Goal: Information Seeking & Learning: Learn about a topic

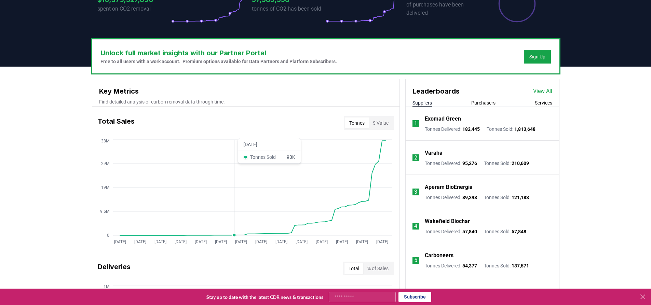
scroll to position [205, 0]
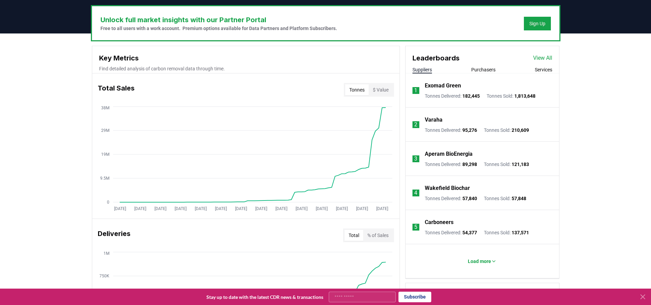
click at [205, 26] on p "Free to all users with a work account. Premium options available for Data Partn…" at bounding box center [218, 28] width 236 height 7
drag, startPoint x: 231, startPoint y: 20, endPoint x: 226, endPoint y: 22, distance: 5.4
click at [230, 22] on h3 "Unlock full market insights with our Partner Portal" at bounding box center [218, 20] width 236 height 10
click at [534, 19] on button "Sign Up" at bounding box center [537, 24] width 27 height 14
click at [532, 23] on div "Sign Up" at bounding box center [537, 23] width 16 height 7
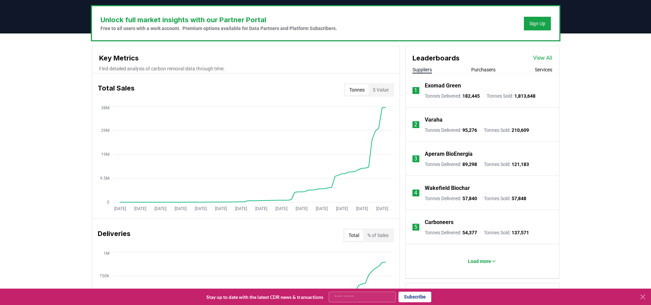
drag, startPoint x: 45, startPoint y: 17, endPoint x: 88, endPoint y: 72, distance: 69.6
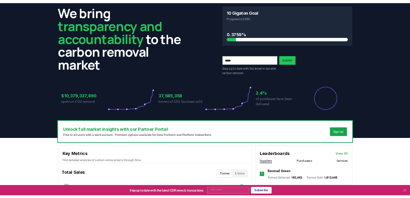
scroll to position [0, 0]
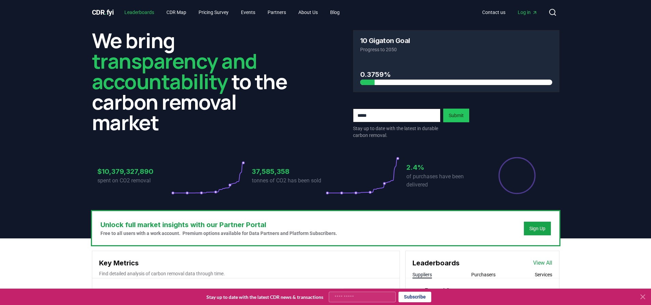
click at [141, 12] on link "Leaderboards" at bounding box center [139, 12] width 41 height 12
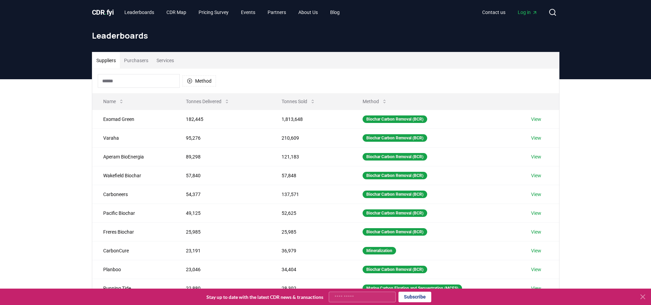
click at [22, 164] on div "Suppliers Purchasers Services Method Name Tonnes Delivered Tonnes Sold Method E…" at bounding box center [325, 216] width 651 height 274
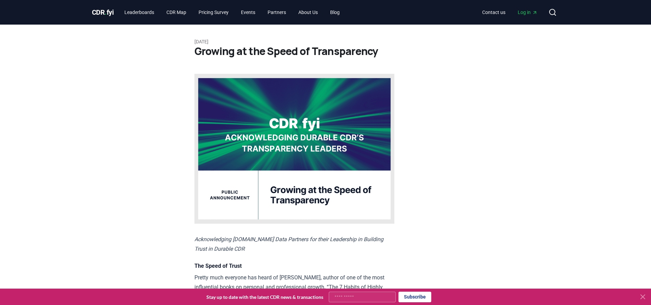
drag, startPoint x: 0, startPoint y: 0, endPoint x: 140, endPoint y: 118, distance: 183.2
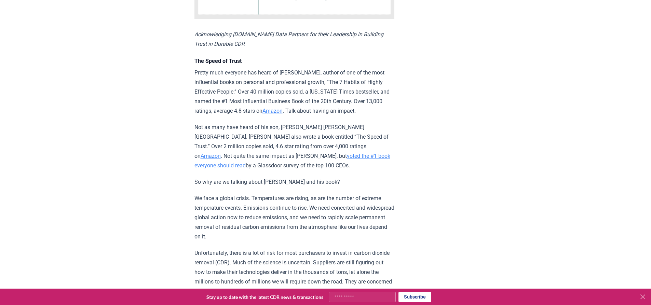
scroll to position [307, 0]
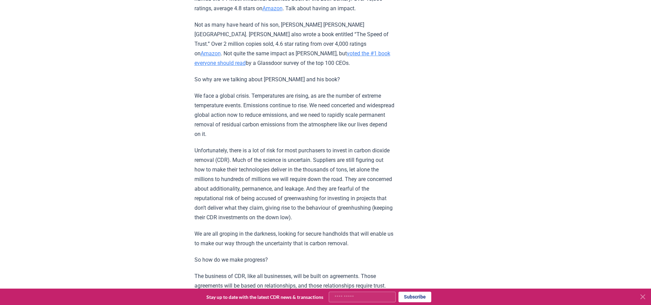
drag, startPoint x: 219, startPoint y: 192, endPoint x: 289, endPoint y: 213, distance: 73.5
drag, startPoint x: 289, startPoint y: 213, endPoint x: 278, endPoint y: 145, distance: 68.8
click at [278, 139] on p "We face a global crisis. Temperatures are rising, as are the number of extreme …" at bounding box center [294, 115] width 200 height 48
drag, startPoint x: 286, startPoint y: 151, endPoint x: 286, endPoint y: 145, distance: 6.2
drag, startPoint x: 286, startPoint y: 145, endPoint x: 239, endPoint y: 77, distance: 83.0
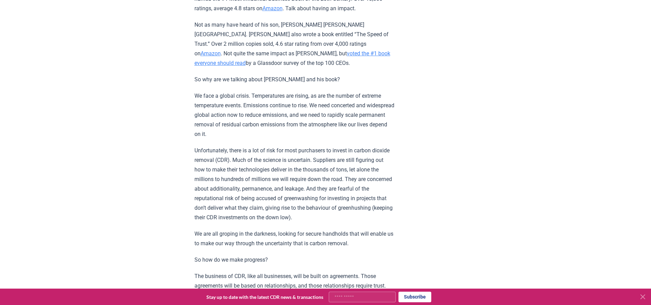
drag, startPoint x: 239, startPoint y: 77, endPoint x: 426, endPoint y: 99, distance: 188.8
drag, startPoint x: 265, startPoint y: 73, endPoint x: 273, endPoint y: 95, distance: 22.7
drag, startPoint x: 273, startPoint y: 95, endPoint x: 132, endPoint y: 157, distance: 153.7
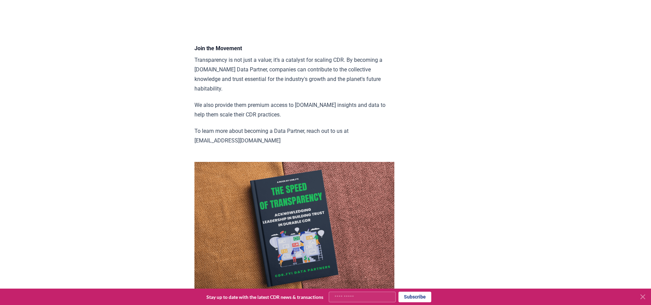
scroll to position [1127, 0]
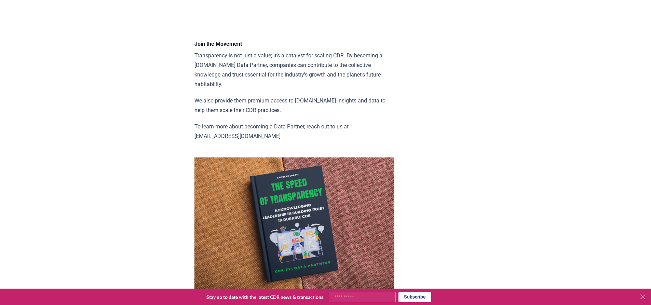
drag, startPoint x: 245, startPoint y: 208, endPoint x: 239, endPoint y: 212, distance: 6.4
drag, startPoint x: 239, startPoint y: 212, endPoint x: 167, endPoint y: 183, distance: 78.2
drag, startPoint x: 303, startPoint y: 241, endPoint x: 292, endPoint y: 239, distance: 11.4
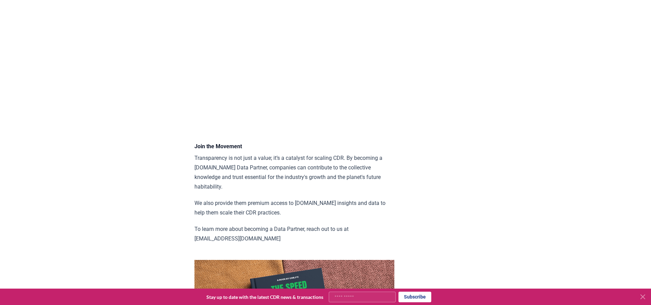
drag, startPoint x: 218, startPoint y: 79, endPoint x: 129, endPoint y: 116, distance: 96.5
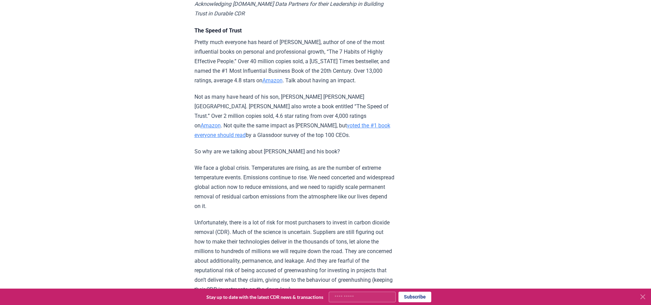
scroll to position [205, 0]
